Goal: Entertainment & Leisure: Consume media (video, audio)

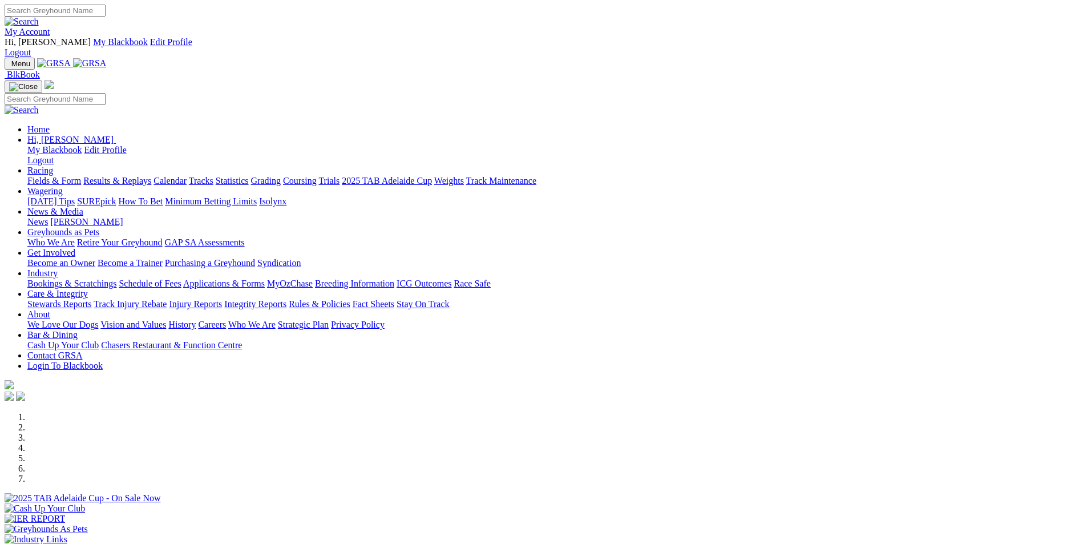
scroll to position [342, 0]
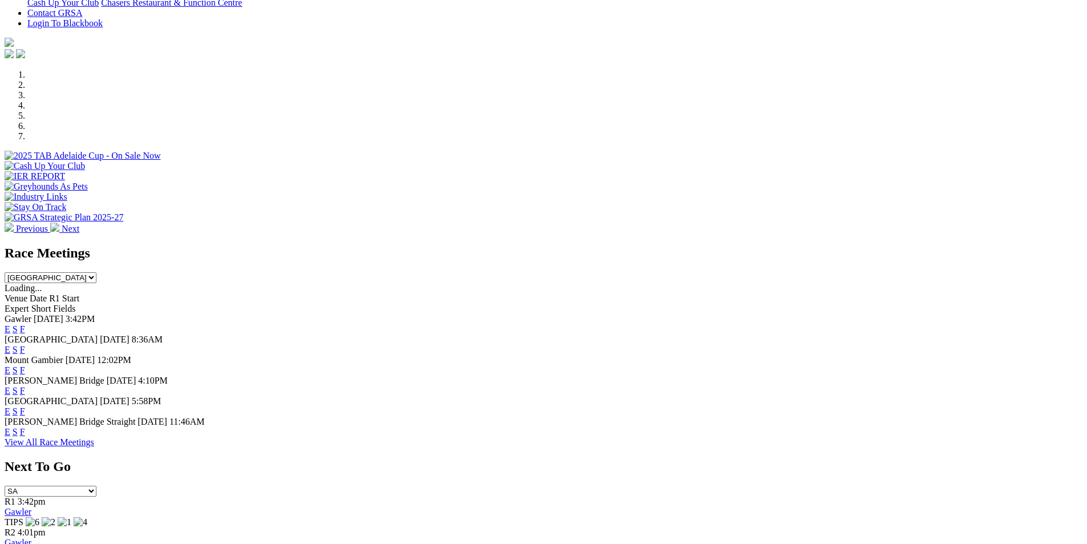
click at [25, 427] on link "F" at bounding box center [22, 432] width 5 height 10
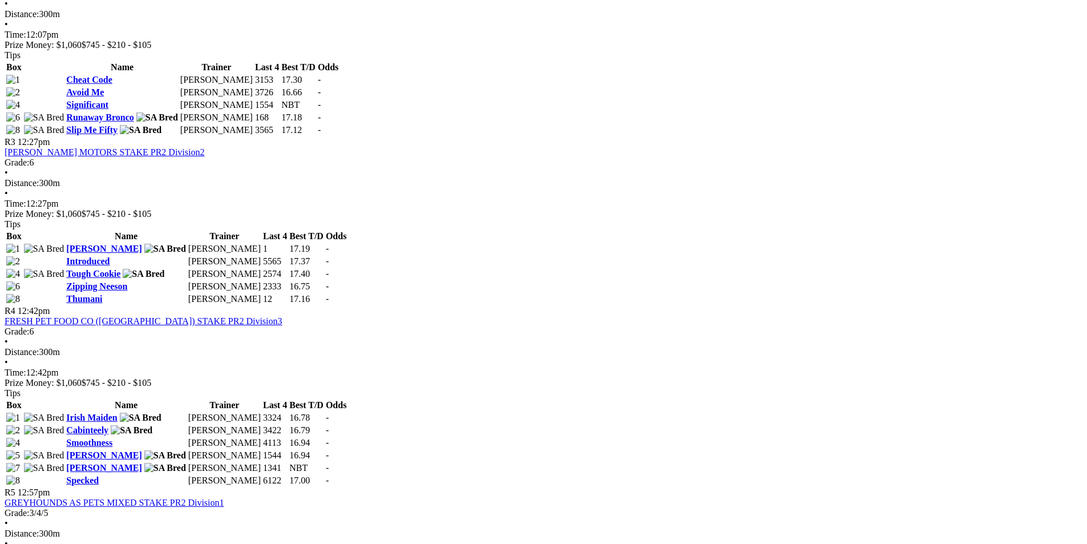
scroll to position [856, 0]
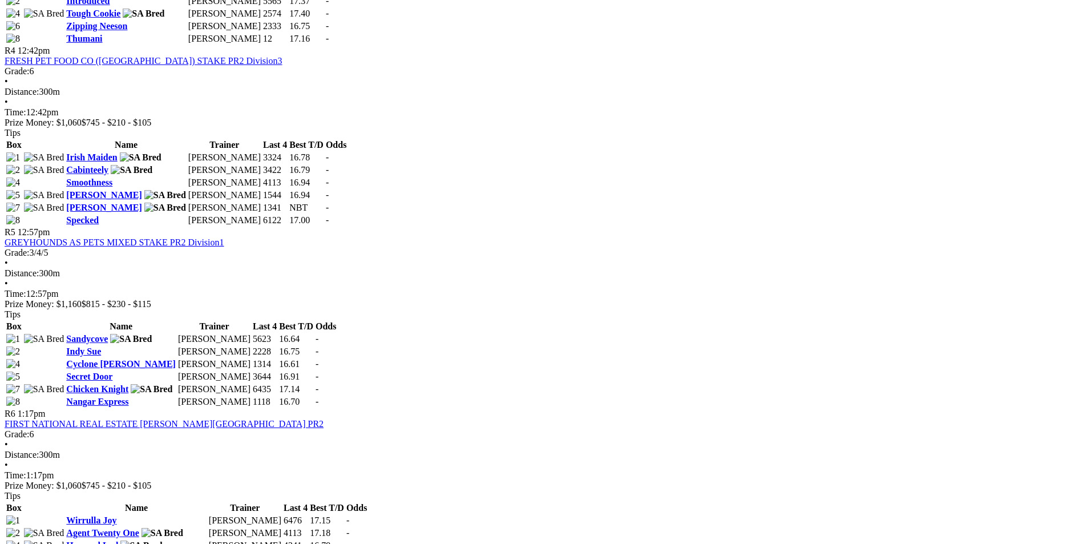
scroll to position [970, 0]
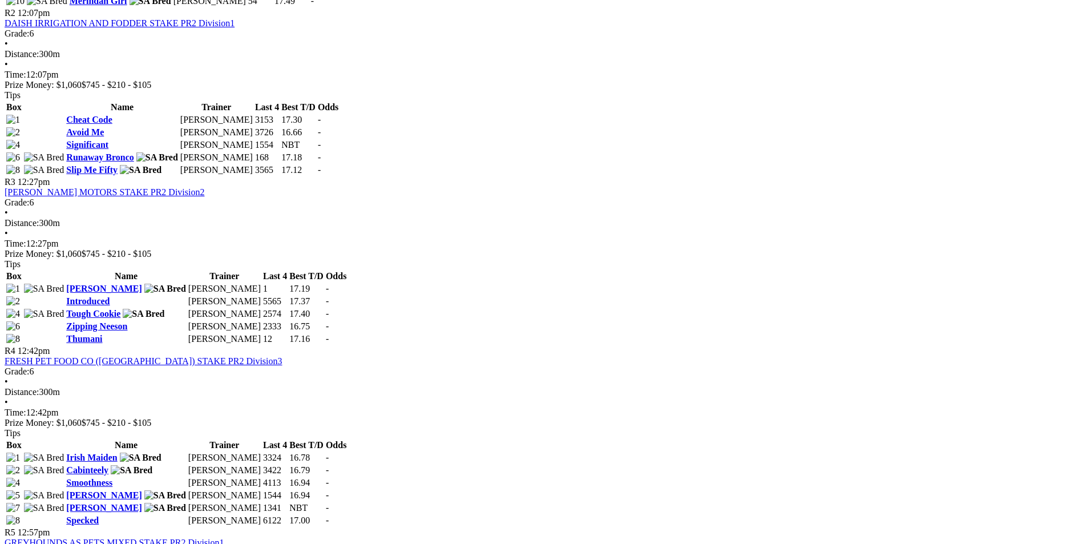
drag, startPoint x: 568, startPoint y: 238, endPoint x: 563, endPoint y: 231, distance: 9.4
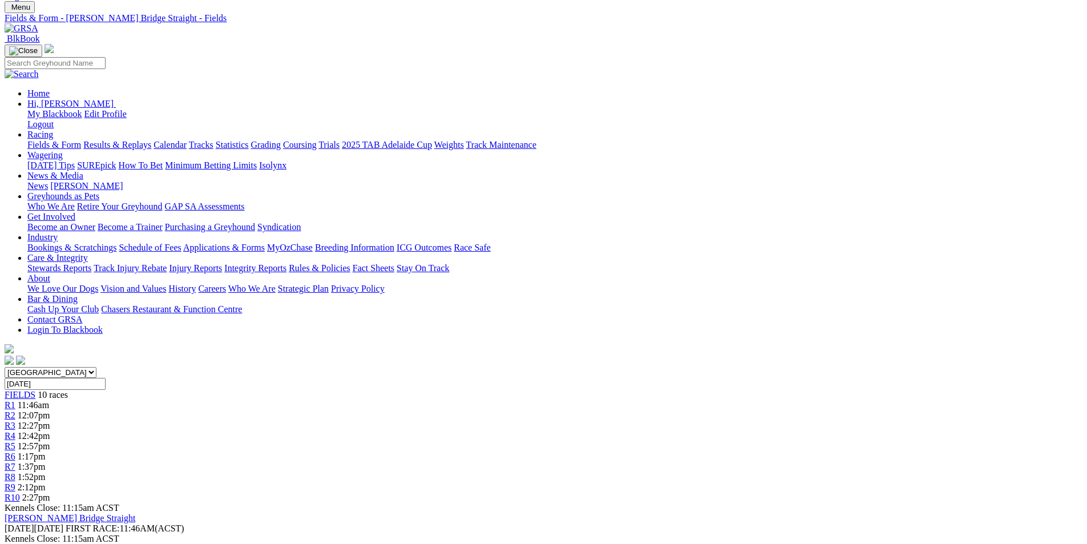
scroll to position [0, 0]
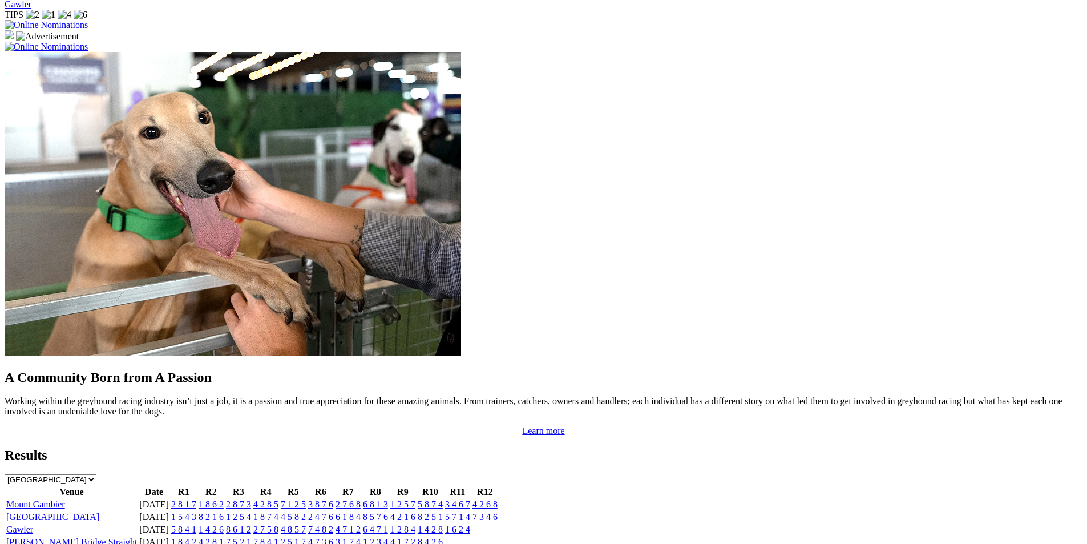
scroll to position [913, 0]
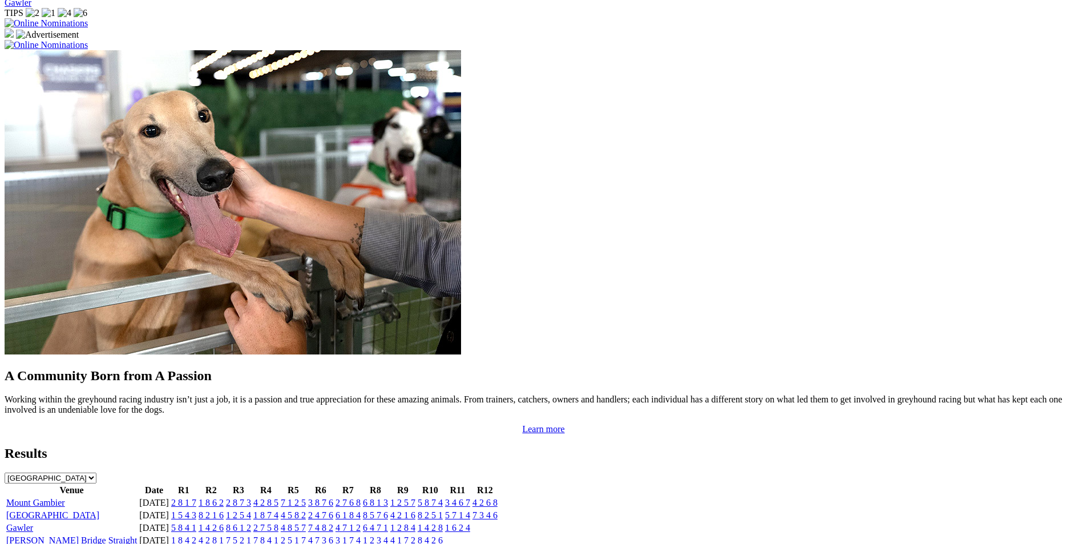
click at [99, 510] on link "[GEOGRAPHIC_DATA]" at bounding box center [52, 515] width 93 height 10
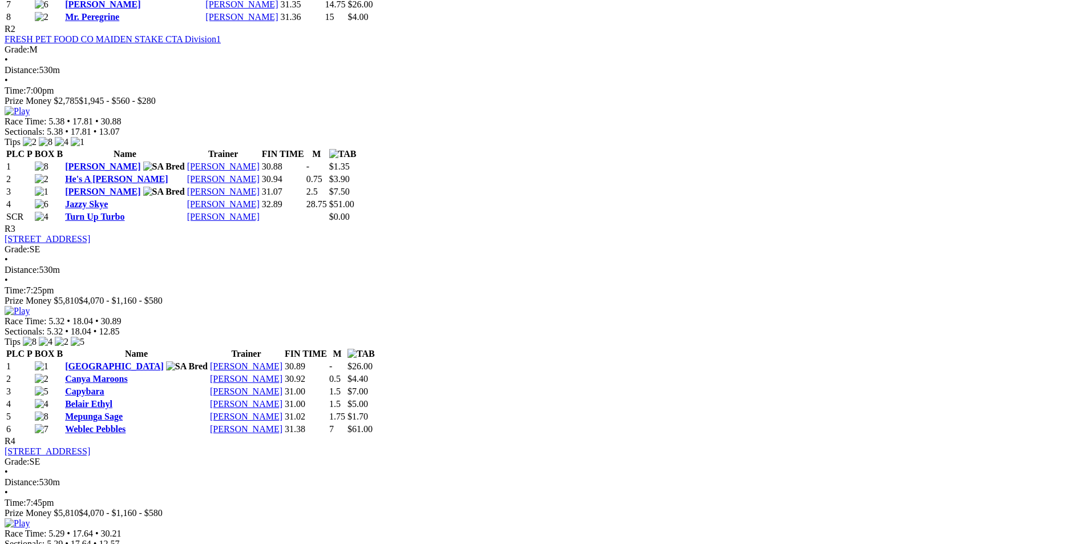
scroll to position [856, 0]
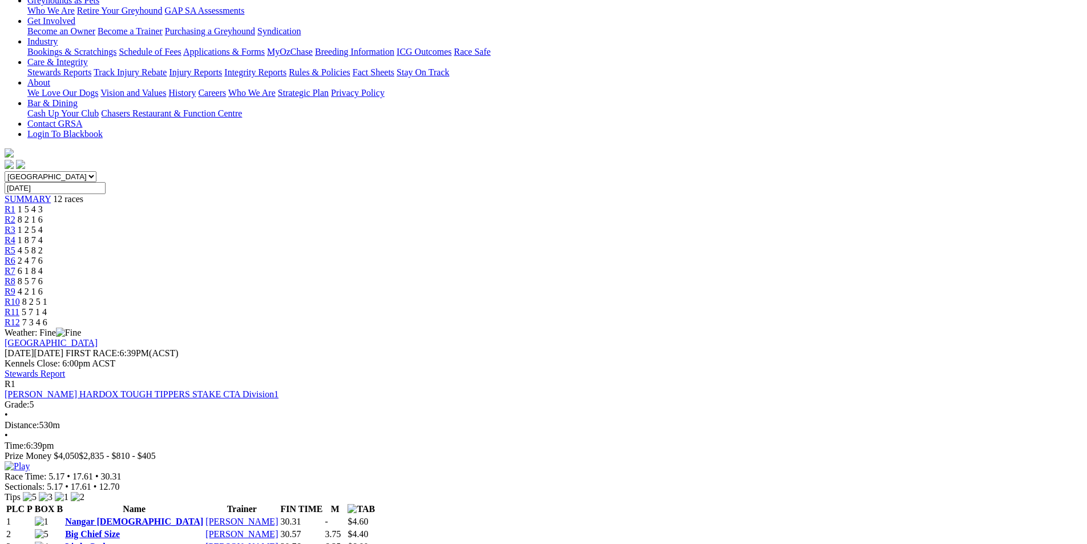
scroll to position [114, 0]
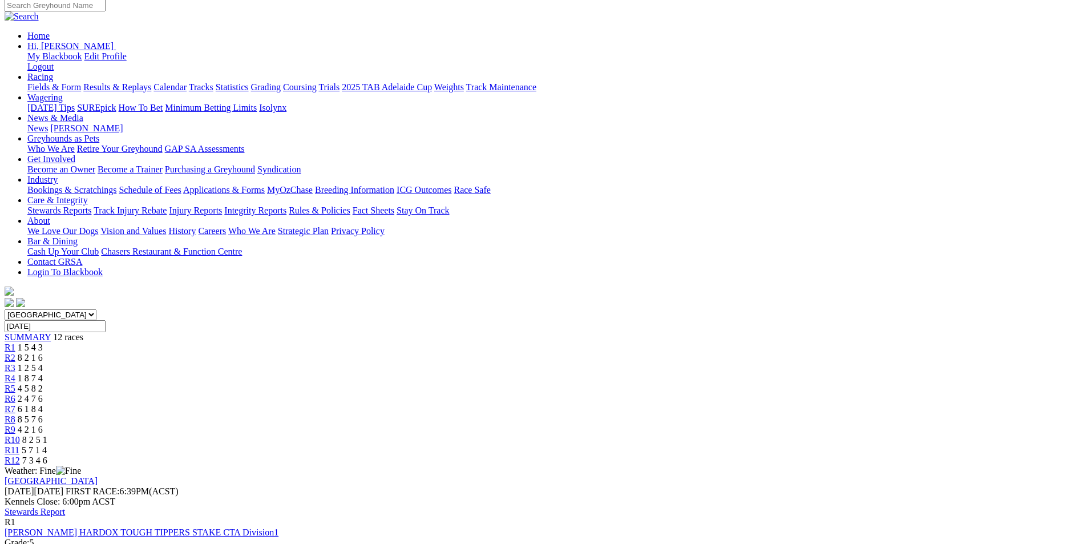
click at [65, 507] on link "Stewards Report" at bounding box center [35, 512] width 60 height 10
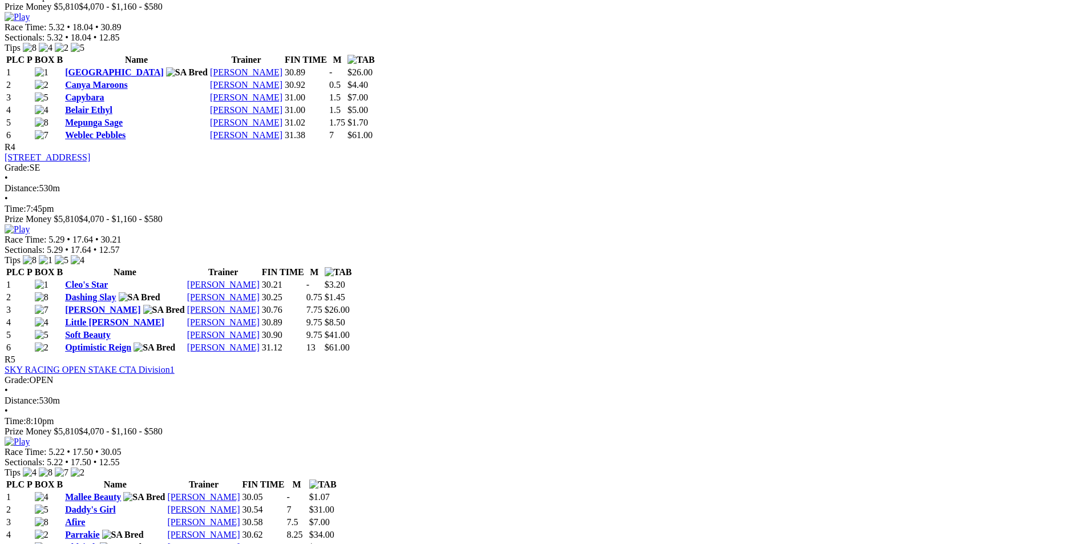
scroll to position [1141, 0]
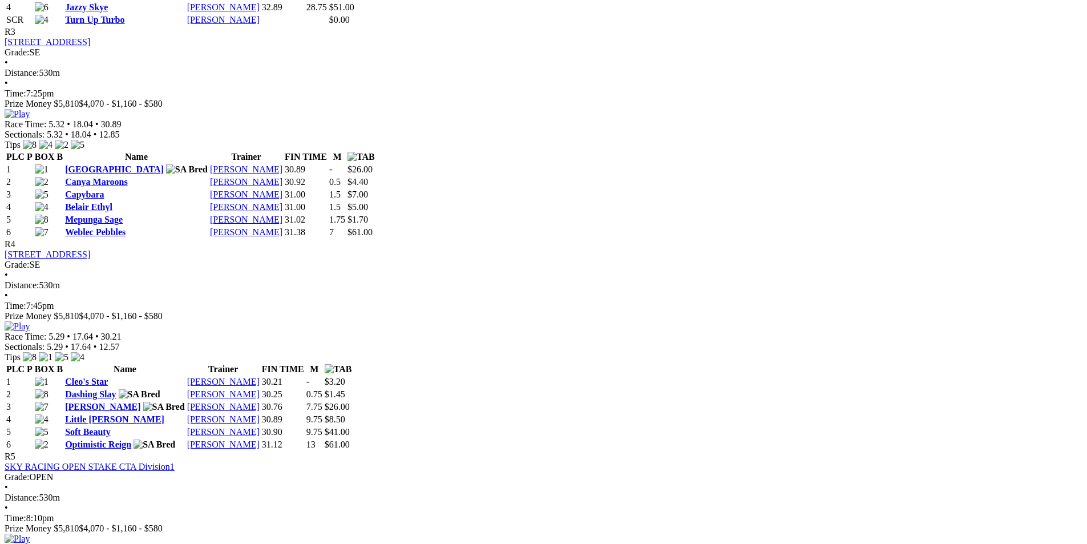
scroll to position [970, 0]
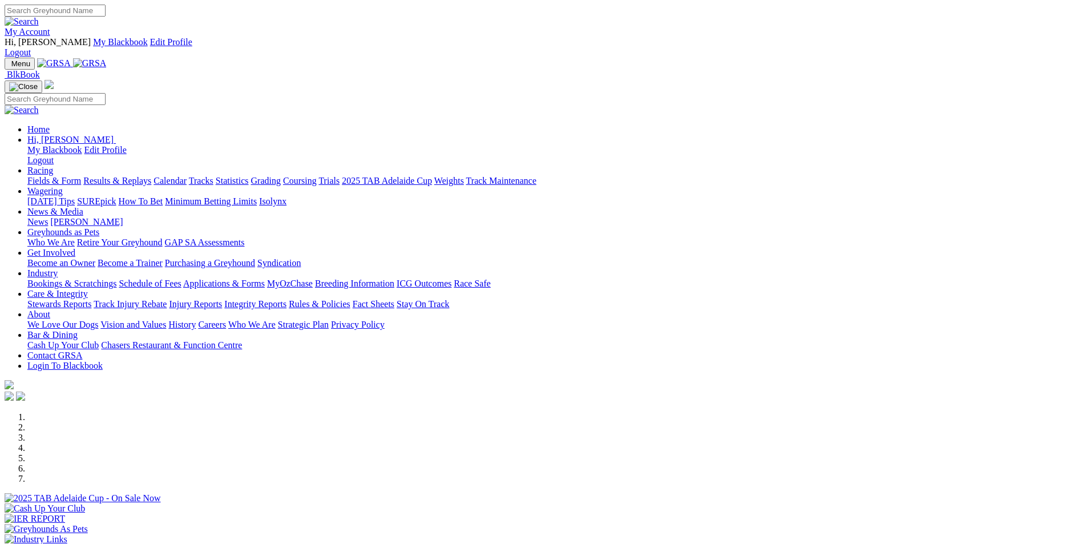
scroll to position [913, 0]
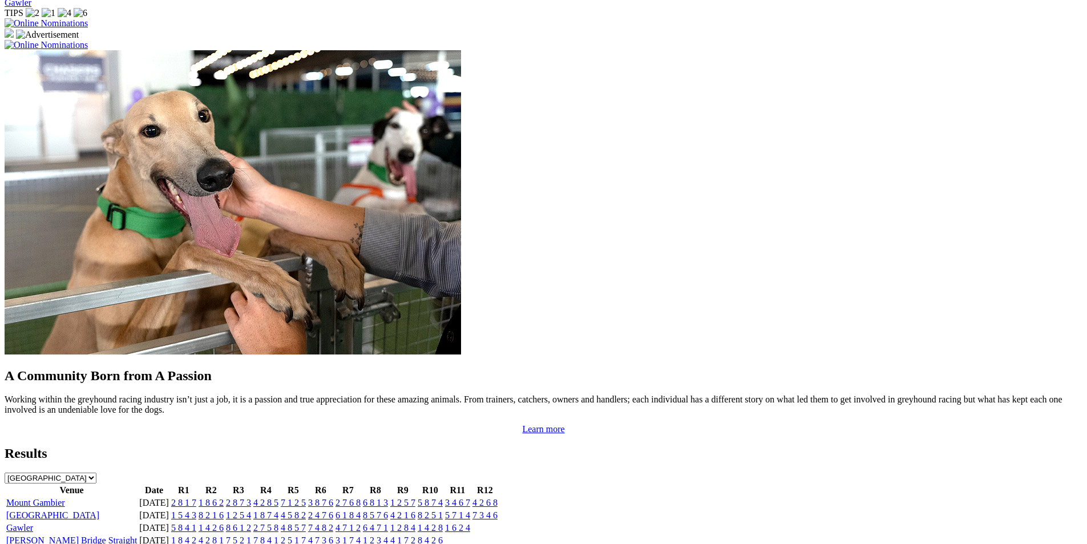
click at [65, 498] on link "Mount Gambier" at bounding box center [35, 503] width 59 height 10
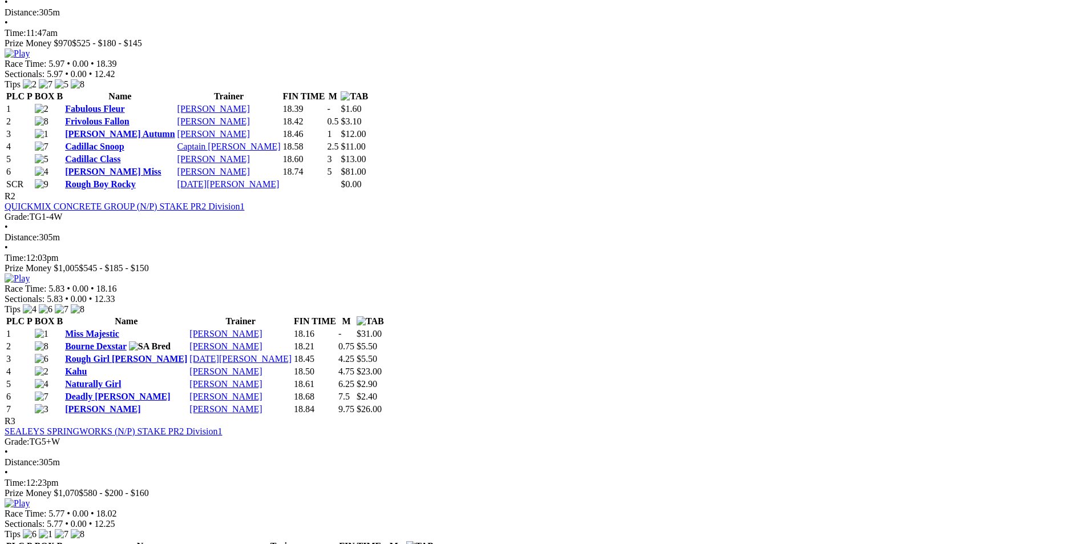
scroll to position [513, 0]
